Goal: Information Seeking & Learning: Learn about a topic

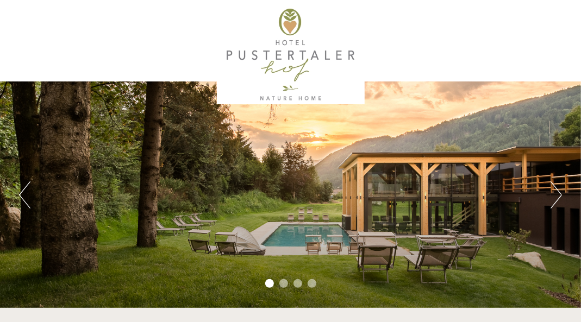
click at [559, 196] on button "Next" at bounding box center [555, 194] width 11 height 27
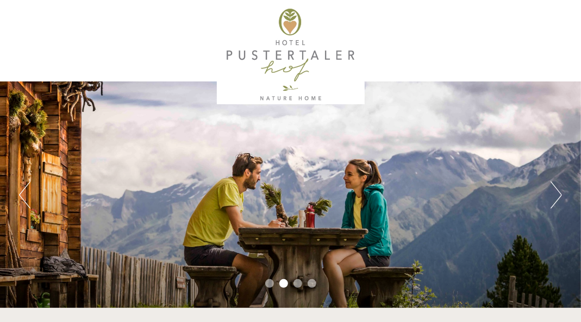
click at [559, 196] on button "Next" at bounding box center [555, 194] width 11 height 27
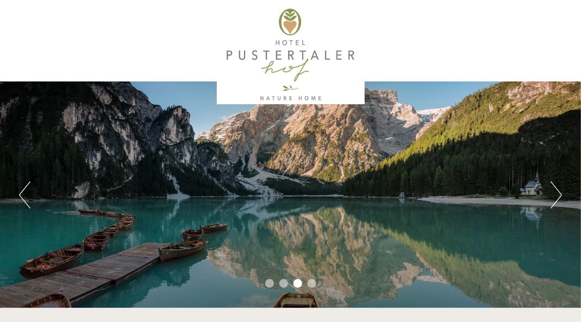
click at [559, 196] on button "Next" at bounding box center [555, 194] width 11 height 27
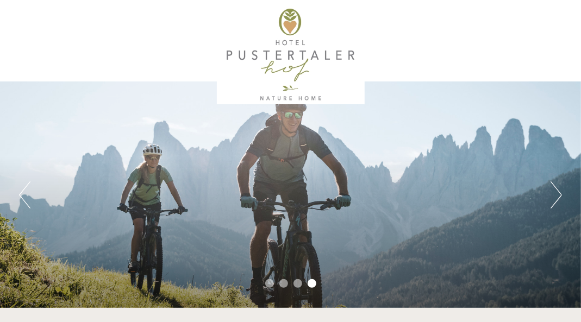
click at [559, 196] on button "Next" at bounding box center [555, 194] width 11 height 27
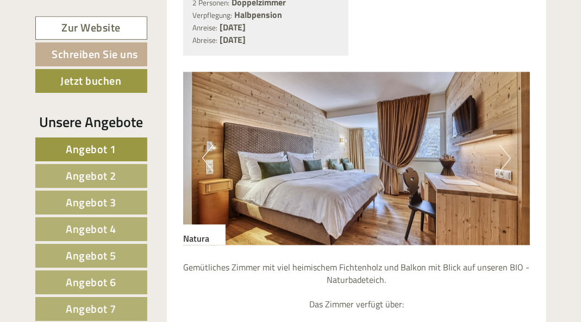
scroll to position [880, 0]
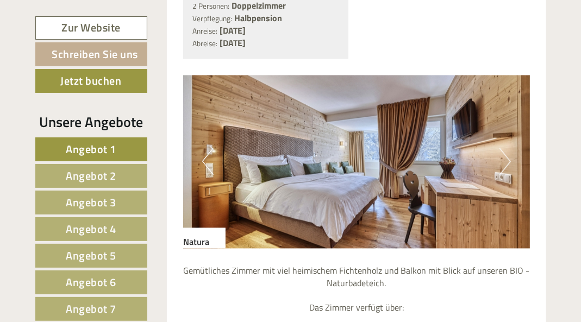
click at [506, 170] on button "Next" at bounding box center [504, 161] width 11 height 27
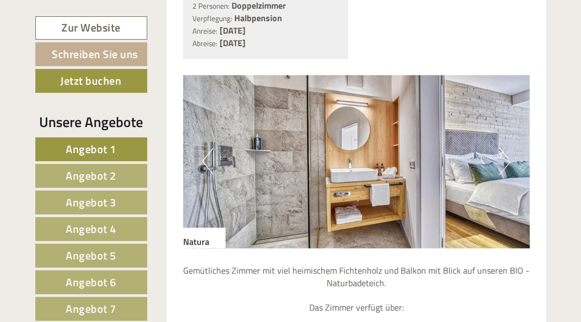
click at [506, 170] on button "Next" at bounding box center [504, 161] width 11 height 27
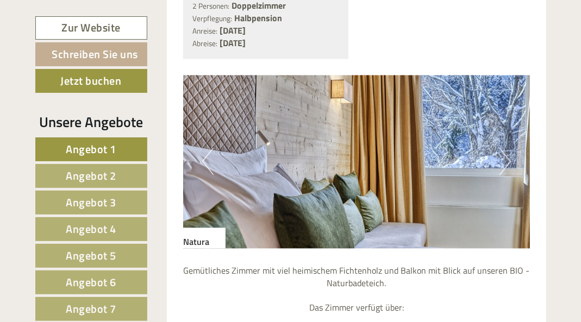
click at [506, 172] on button "Next" at bounding box center [504, 161] width 11 height 27
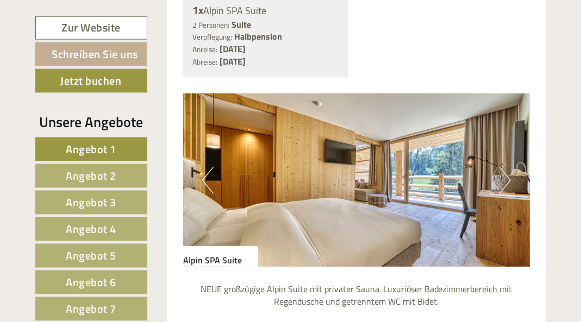
scroll to position [1760, 0]
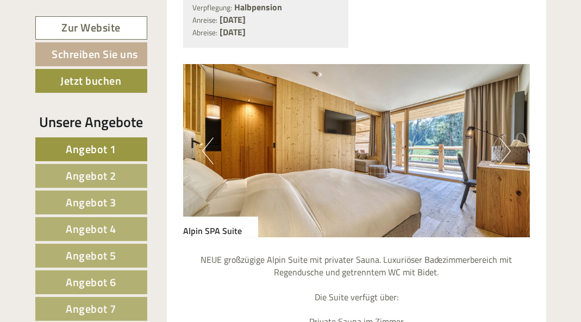
click at [507, 165] on button "Next" at bounding box center [504, 150] width 11 height 27
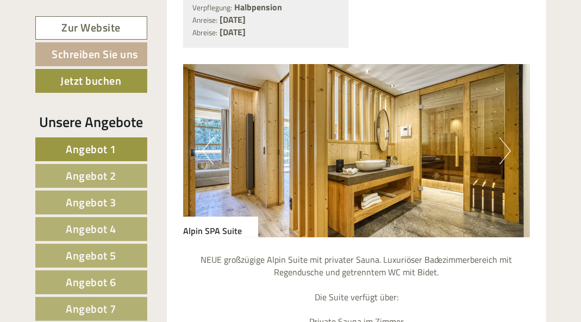
click at [507, 165] on button "Next" at bounding box center [504, 150] width 11 height 27
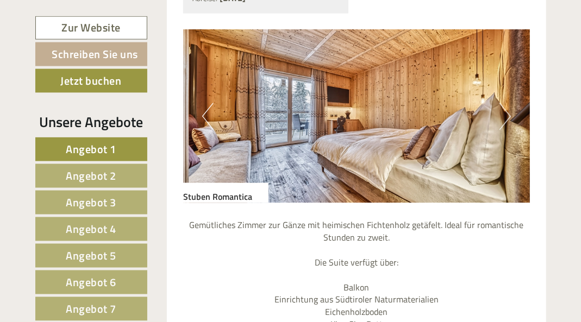
scroll to position [2758, 0]
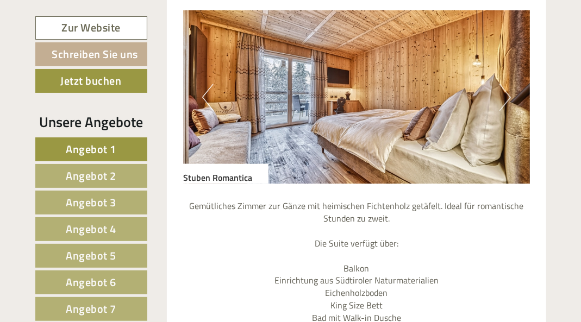
click at [509, 111] on button "Next" at bounding box center [504, 97] width 11 height 27
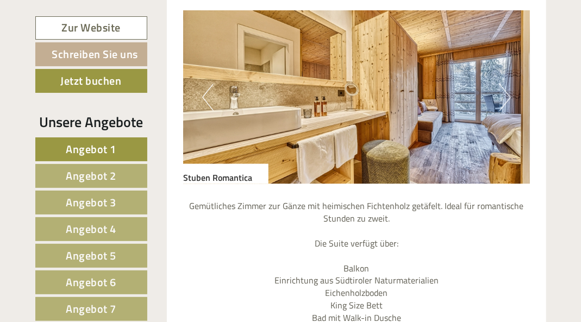
click at [509, 111] on button "Next" at bounding box center [504, 97] width 11 height 27
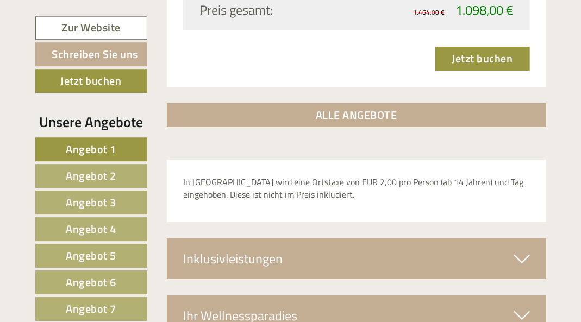
scroll to position [3404, 0]
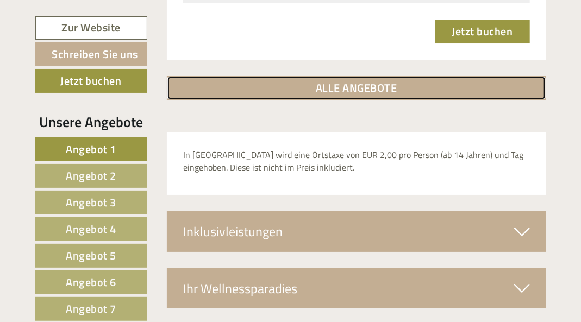
click at [374, 100] on link "ALLE ANGEBOTE" at bounding box center [356, 88] width 379 height 24
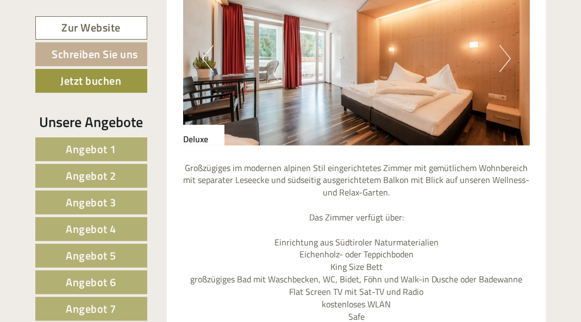
scroll to position [3718, 0]
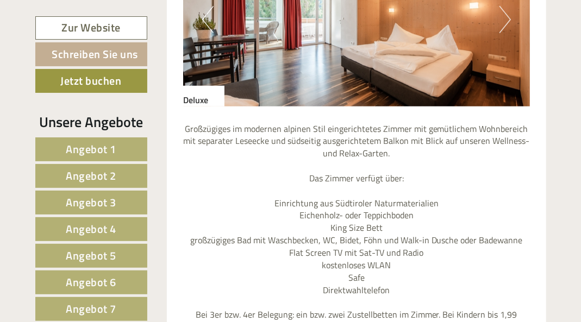
click at [507, 33] on button "Next" at bounding box center [504, 19] width 11 height 27
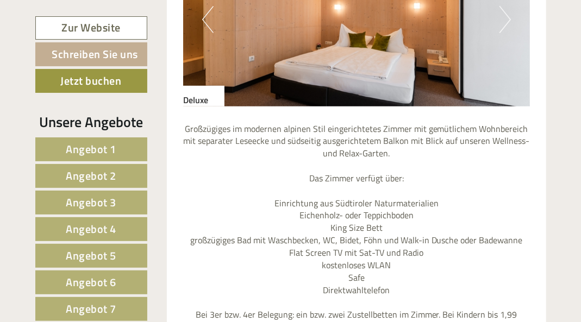
click at [507, 33] on button "Next" at bounding box center [504, 19] width 11 height 27
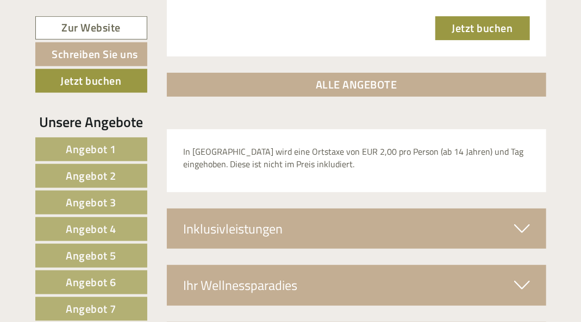
scroll to position [7063, 0]
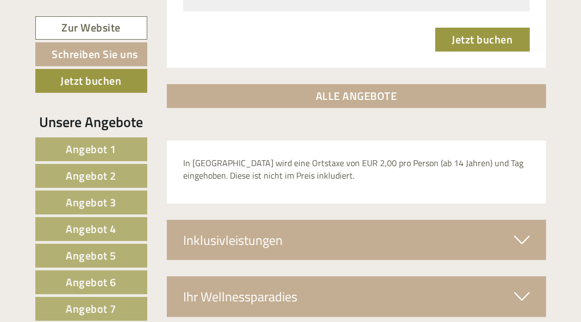
click at [103, 305] on span "Angebot 7" at bounding box center [91, 308] width 51 height 17
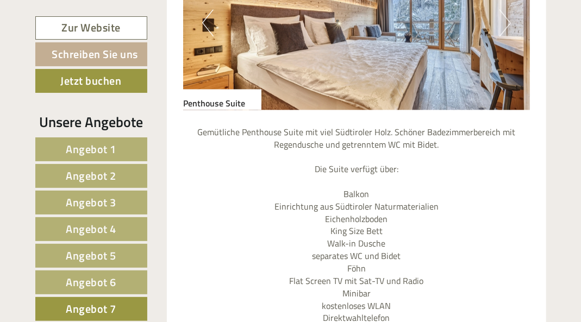
scroll to position [901, 0]
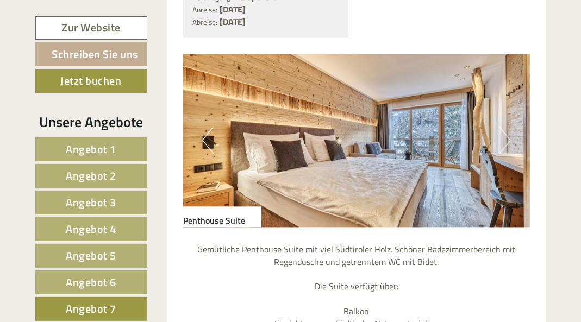
click at [506, 154] on button "Next" at bounding box center [504, 140] width 11 height 27
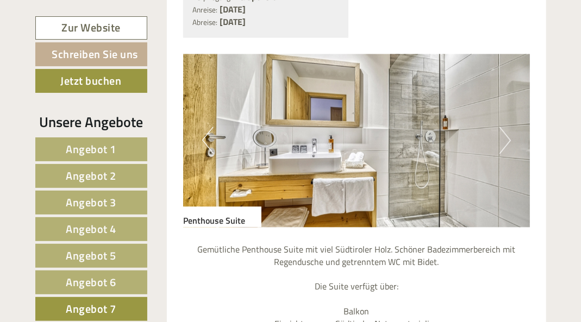
click at [506, 154] on button "Next" at bounding box center [504, 140] width 11 height 27
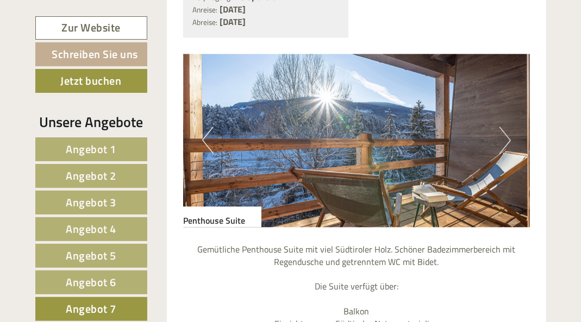
click at [507, 154] on button "Next" at bounding box center [504, 140] width 11 height 27
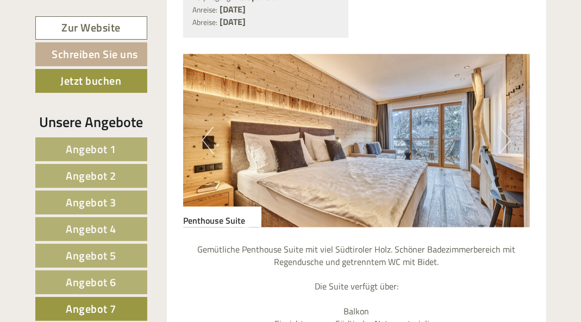
click at [90, 145] on span "Angebot 1" at bounding box center [91, 149] width 51 height 17
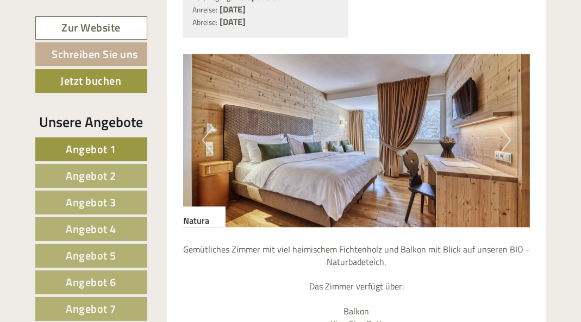
scroll to position [843, 0]
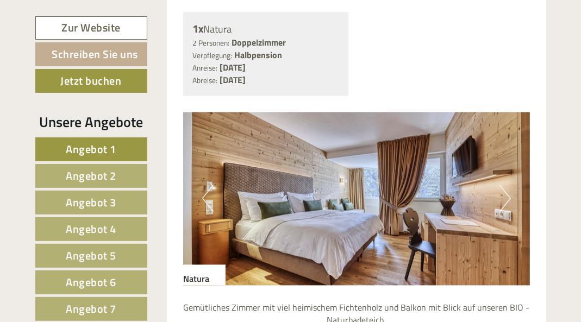
click at [510, 210] on button "Next" at bounding box center [504, 198] width 11 height 27
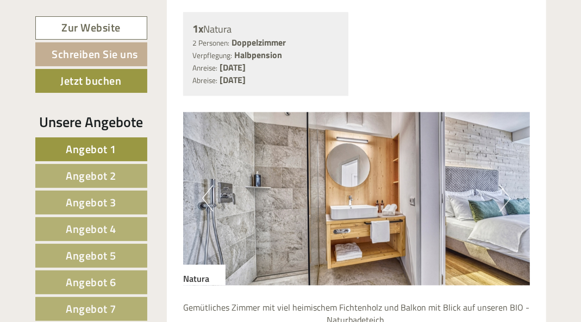
click at [510, 210] on button "Next" at bounding box center [504, 198] width 11 height 27
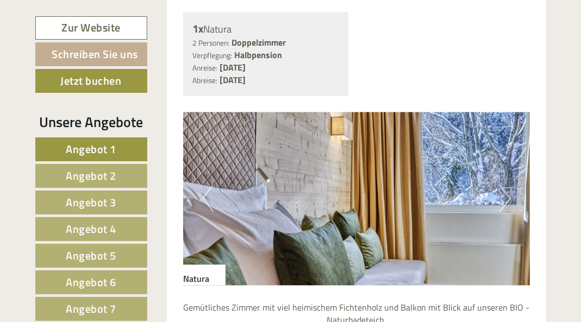
click at [510, 210] on button "Next" at bounding box center [504, 198] width 11 height 27
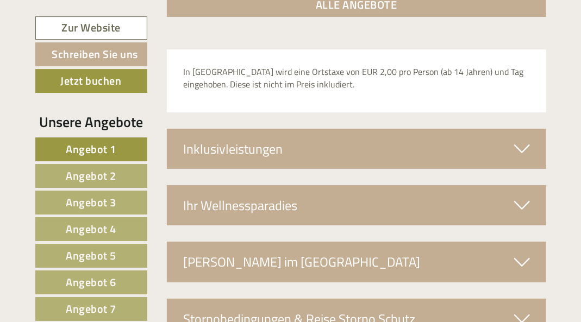
scroll to position [1664, 0]
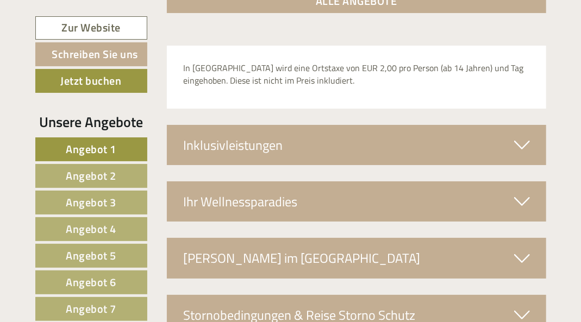
click at [523, 154] on icon at bounding box center [522, 145] width 16 height 18
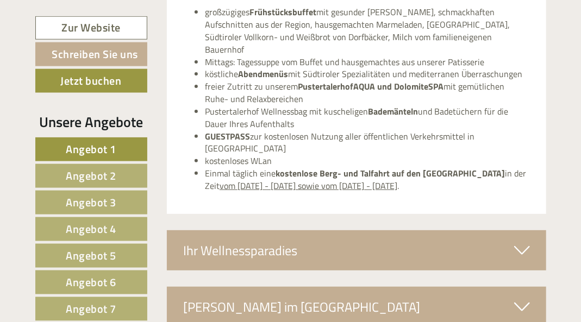
scroll to position [1899, 0]
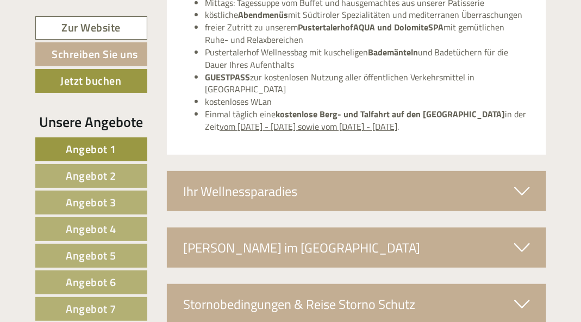
click at [524, 239] on icon at bounding box center [522, 248] width 16 height 18
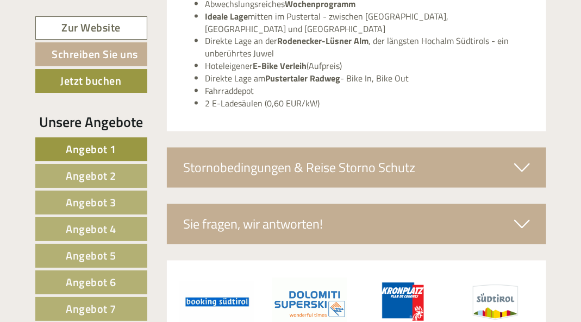
scroll to position [2486, 0]
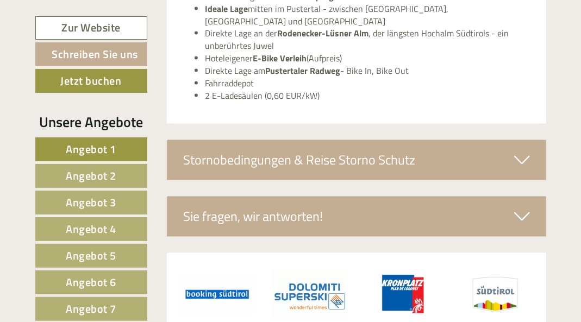
click at [522, 151] on icon at bounding box center [522, 160] width 16 height 18
